Goal: Book appointment/travel/reservation

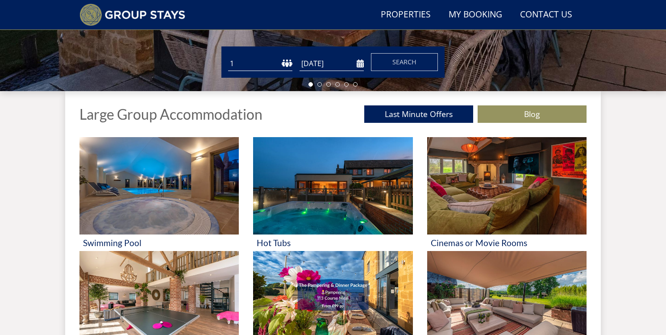
scroll to position [283, 0]
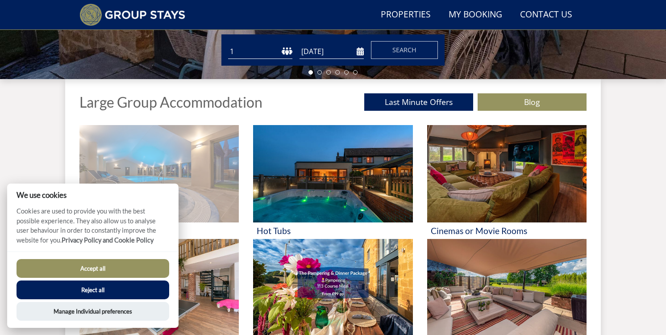
click at [188, 185] on img at bounding box center [159, 173] width 159 height 97
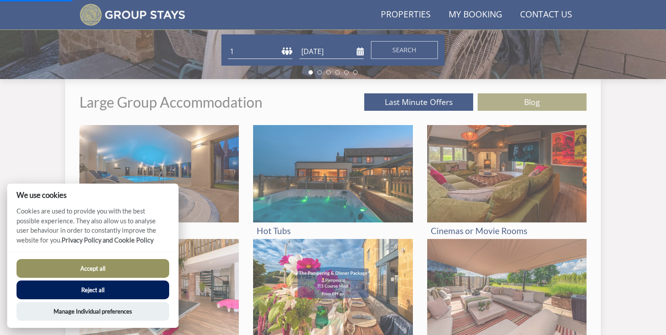
click at [109, 264] on button "Accept all" at bounding box center [93, 268] width 153 height 19
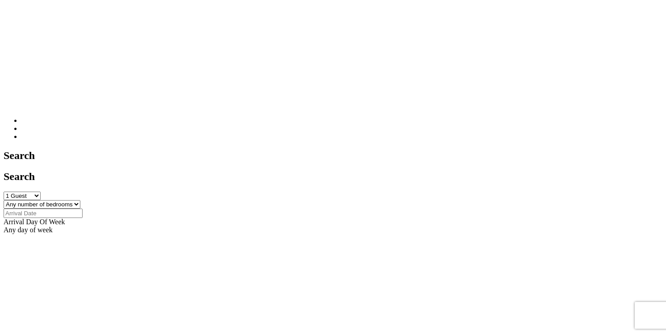
scroll to position [311, 0]
click at [41, 192] on select "1 Guest 2 Guests 3 Guests 4 Guests 5 Guests 6 Guests 7 Guests 8 Guests 9 Guests…" at bounding box center [22, 196] width 37 height 8
select select "20"
click at [80, 201] on select "Any number of bedrooms 4 Bedrooms 5 Bedrooms 6 Bedrooms 7 Bedrooms 8 Bedrooms 9…" at bounding box center [42, 205] width 77 height 8
select select "14"
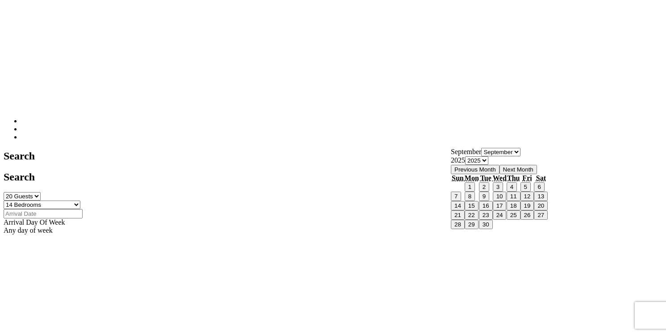
click at [83, 209] on input "Date" at bounding box center [43, 213] width 79 height 9
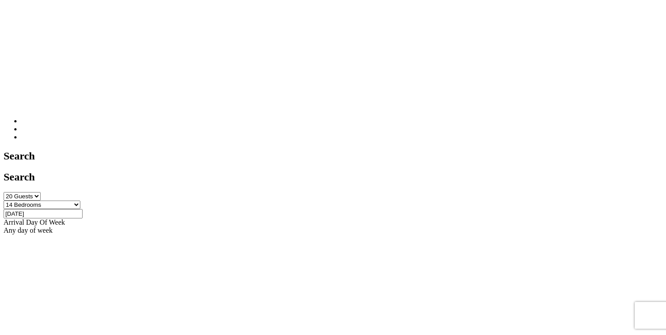
click at [534, 226] on div "Any day of week" at bounding box center [333, 230] width 659 height 8
click at [83, 209] on input "[DATE]" at bounding box center [43, 213] width 79 height 9
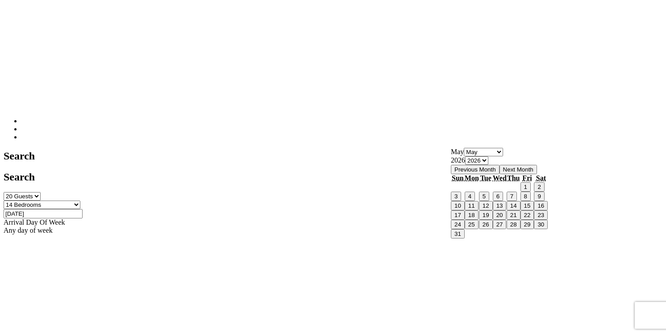
click at [80, 201] on select "Any number of bedrooms 4 Bedrooms 5 Bedrooms 6 Bedrooms 7 Bedrooms 8 Bedrooms 9…" at bounding box center [42, 205] width 77 height 8
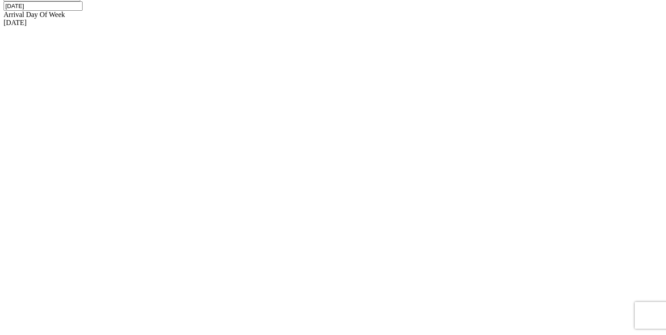
scroll to position [522, 0]
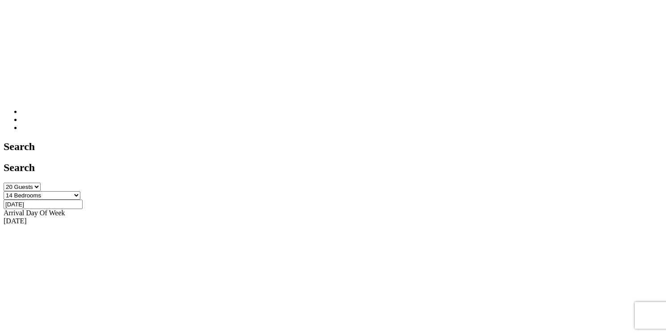
scroll to position [319, 0]
click at [83, 201] on input "[DATE]" at bounding box center [43, 205] width 79 height 9
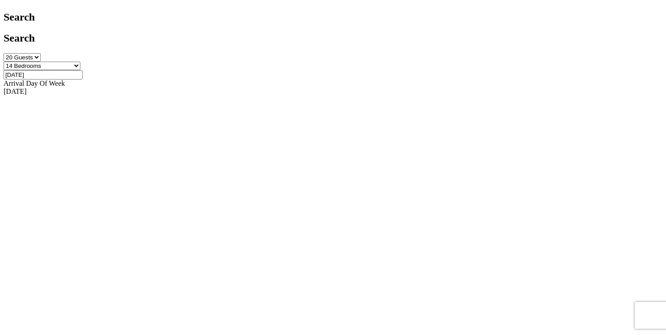
scroll to position [454, 0]
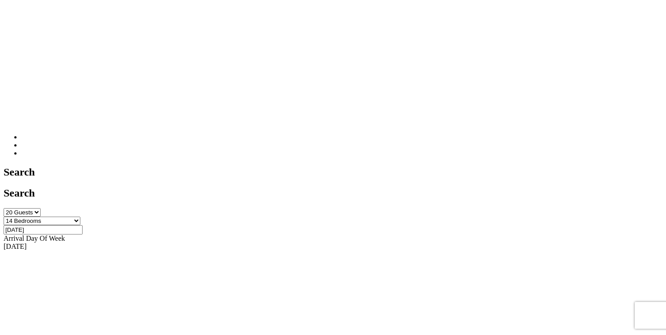
scroll to position [293, 0]
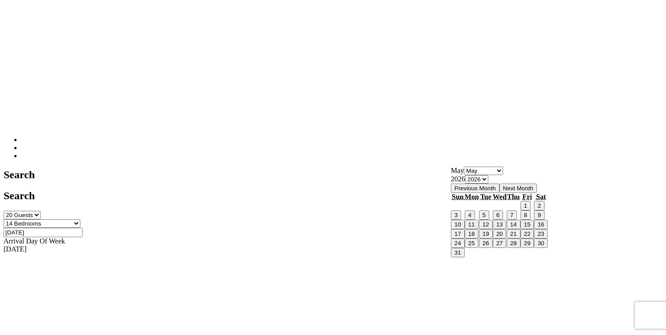
click at [83, 228] on input "[DATE]" at bounding box center [43, 232] width 79 height 9
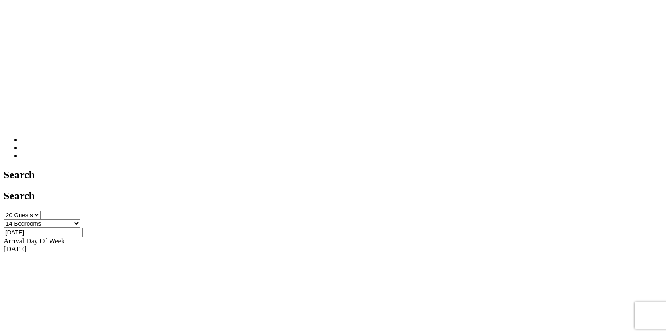
click at [83, 228] on input "[DATE]" at bounding box center [43, 232] width 79 height 9
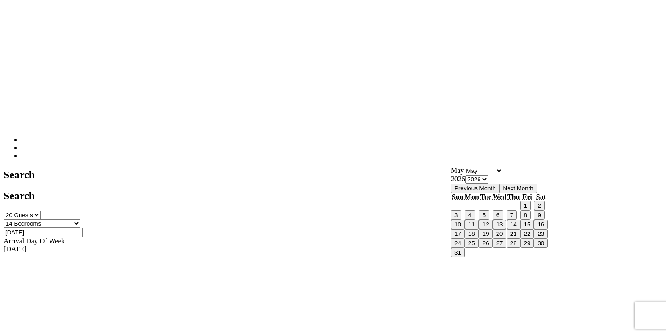
type input "[DATE]"
click at [83, 228] on input "[DATE]" at bounding box center [43, 232] width 79 height 9
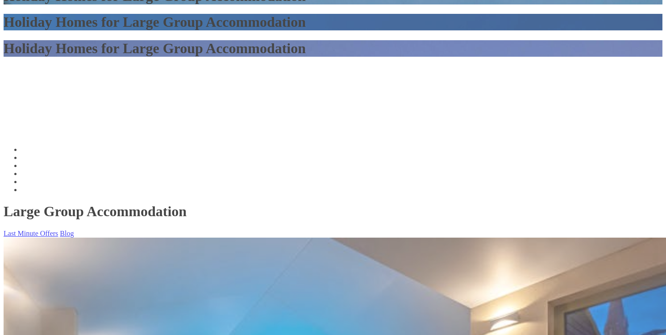
scroll to position [763, 0]
